Goal: Task Accomplishment & Management: Complete application form

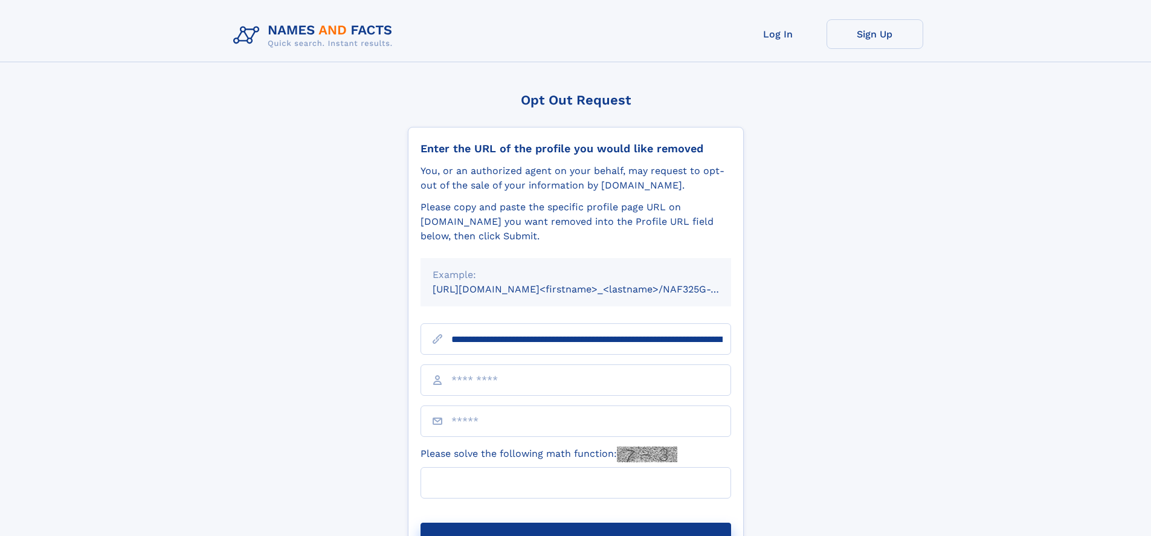
type input "**********"
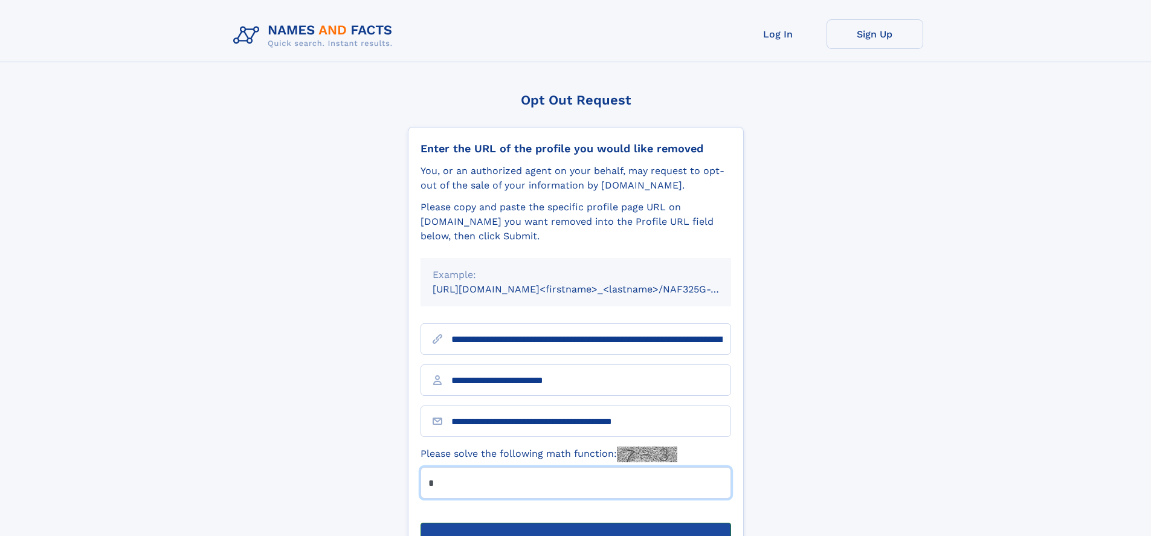
type input "*"
click at [575, 522] on button "Submit Opt Out Request" at bounding box center [575, 541] width 310 height 39
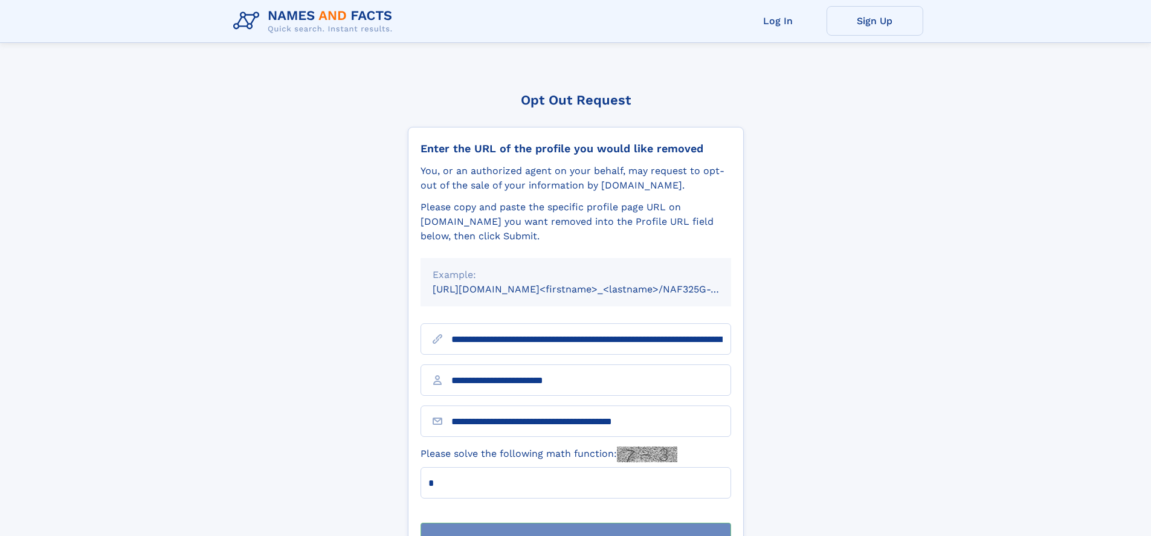
scroll to position [39, 0]
